Goal: Transaction & Acquisition: Download file/media

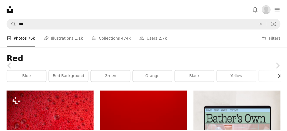
scroll to position [7633, 0]
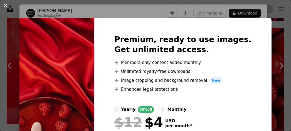
click at [81, 32] on img at bounding box center [57, 98] width 75 height 160
click at [7, 6] on button "An X shape" at bounding box center [5, 5] width 7 height 7
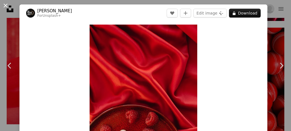
click at [5, 5] on button "An X shape" at bounding box center [5, 5] width 7 height 7
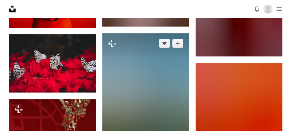
scroll to position [11832, 0]
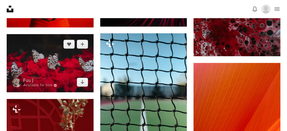
click at [72, 76] on img at bounding box center [50, 63] width 87 height 58
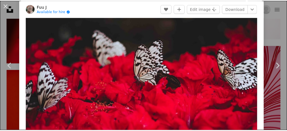
scroll to position [34, 0]
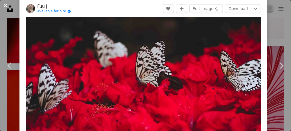
click at [5, 3] on button "An X shape" at bounding box center [5, 5] width 7 height 7
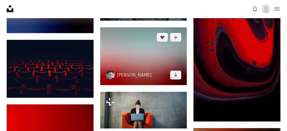
scroll to position [12266, 0]
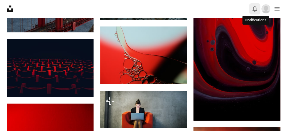
click at [253, 8] on icon "Bell" at bounding box center [255, 9] width 7 height 7
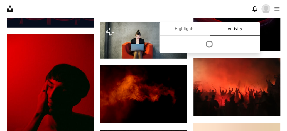
scroll to position [12345, 0]
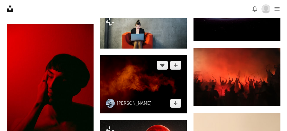
click at [117, 67] on img at bounding box center [143, 84] width 87 height 58
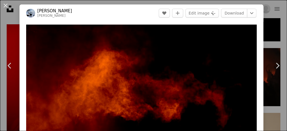
click at [4, 5] on button "An X shape" at bounding box center [5, 5] width 7 height 7
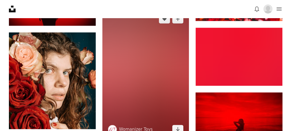
scroll to position [12750, 0]
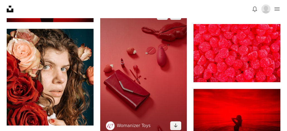
click at [165, 33] on img at bounding box center [143, 70] width 87 height 130
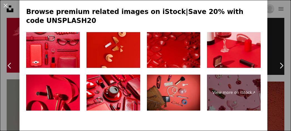
scroll to position [292, 0]
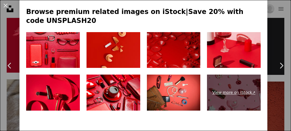
click at [241, 84] on link "View more on iStock ↗" at bounding box center [234, 92] width 54 height 36
